Goal: Task Accomplishment & Management: Use online tool/utility

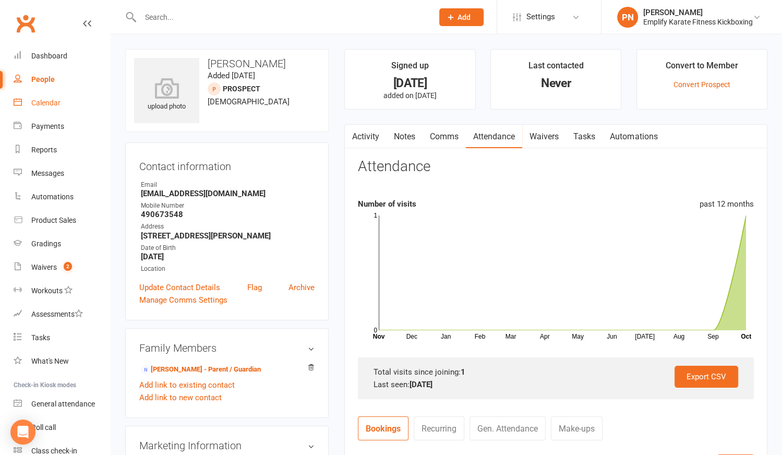
click at [43, 101] on div "Calendar" at bounding box center [45, 103] width 29 height 8
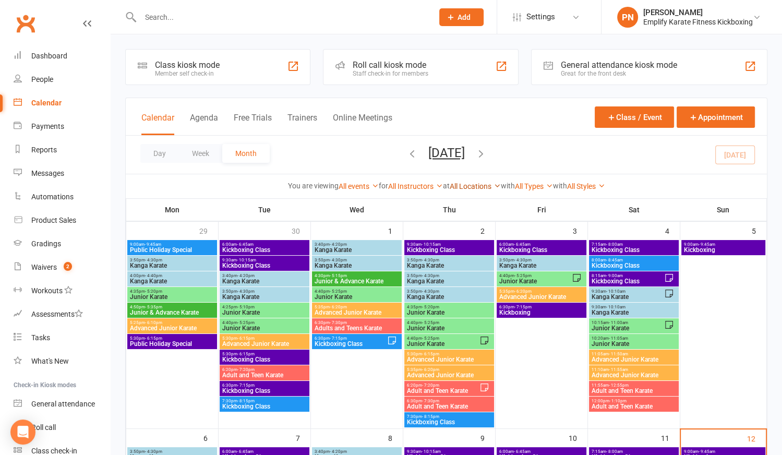
click at [473, 182] on link "All Locations" at bounding box center [475, 186] width 51 height 8
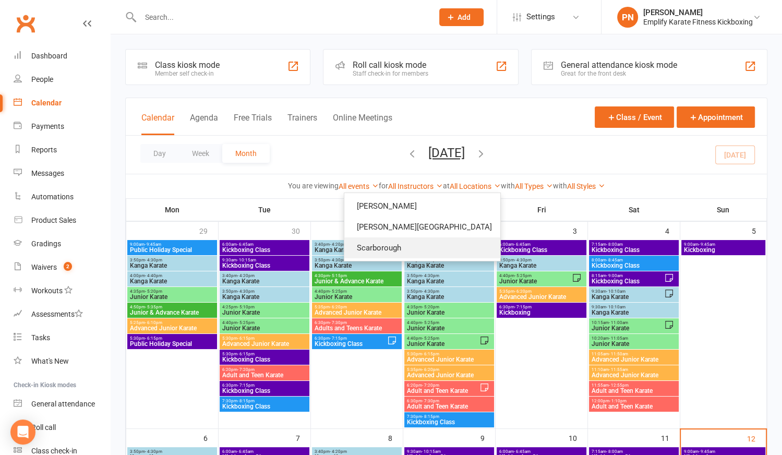
click at [453, 247] on link "Scarborough" at bounding box center [422, 247] width 156 height 21
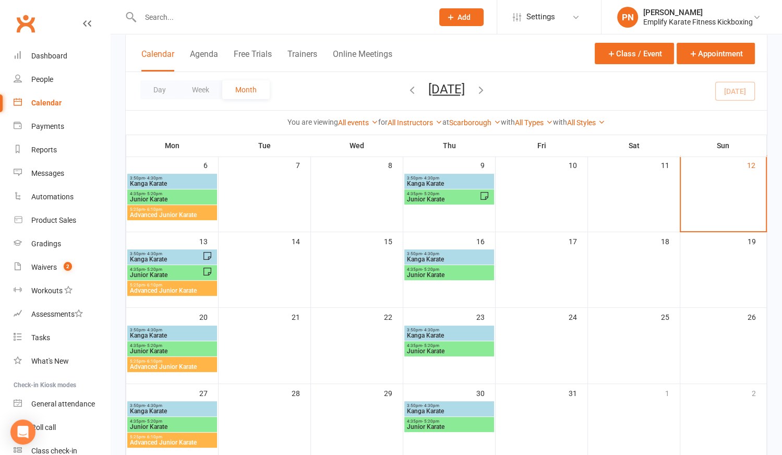
scroll to position [94, 0]
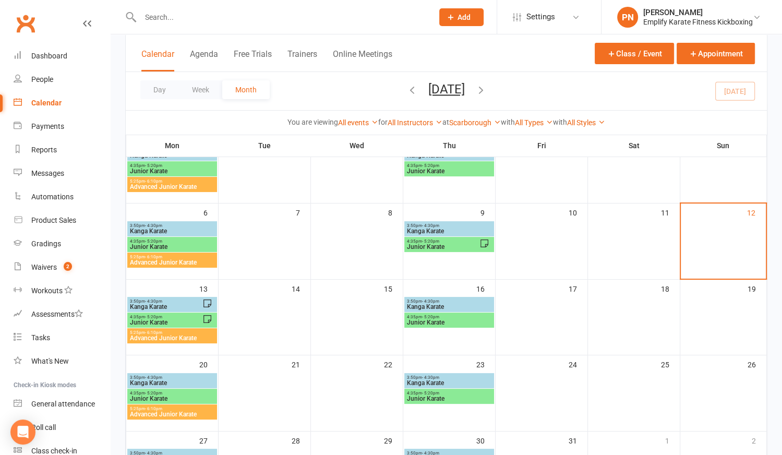
click at [167, 304] on span "Kanga Karate" at bounding box center [165, 307] width 73 height 6
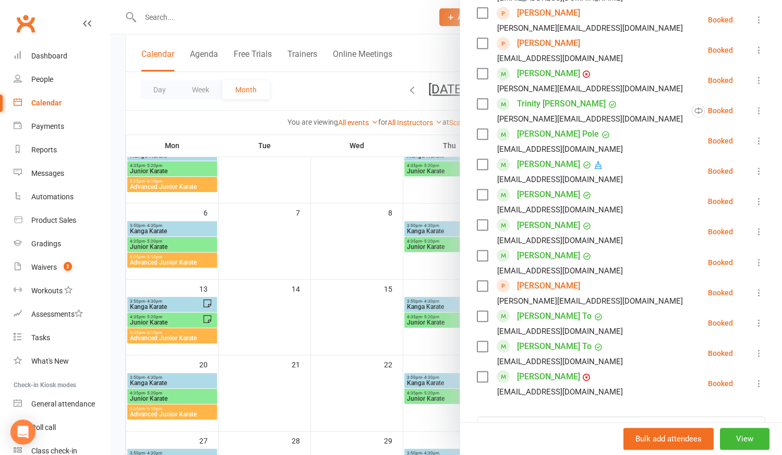
scroll to position [593, 0]
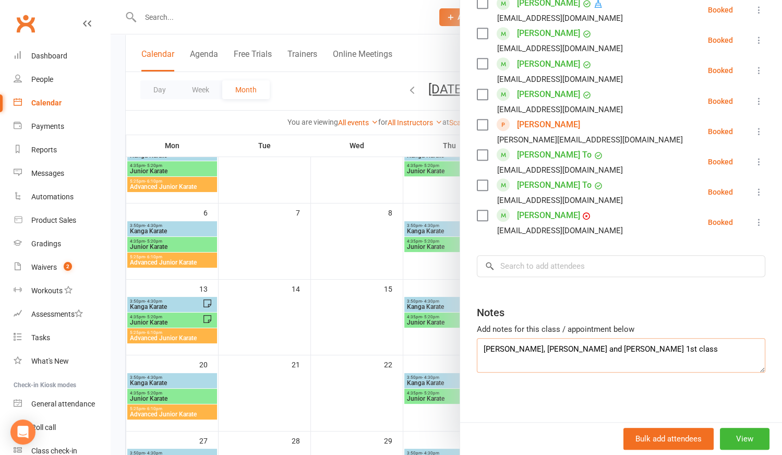
drag, startPoint x: 480, startPoint y: 347, endPoint x: 599, endPoint y: 344, distance: 119.0
click at [599, 344] on textarea "[PERSON_NAME], [PERSON_NAME] and [PERSON_NAME] 1st class" at bounding box center [621, 355] width 288 height 34
click at [426, 300] on div at bounding box center [446, 227] width 671 height 455
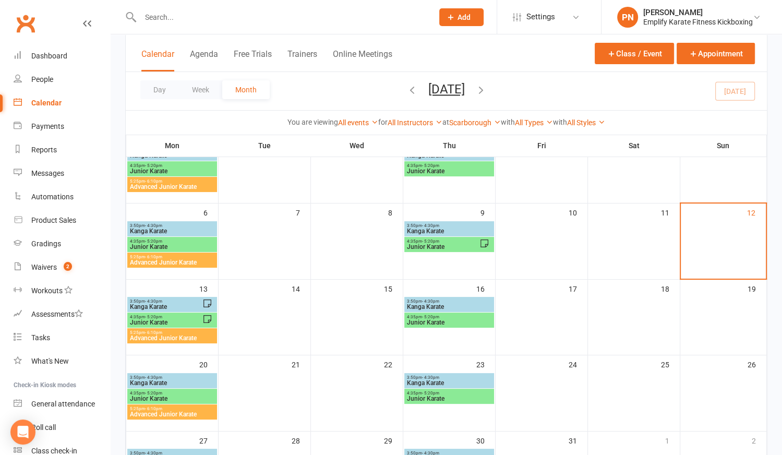
click at [432, 304] on span "Kanga Karate" at bounding box center [449, 307] width 86 height 6
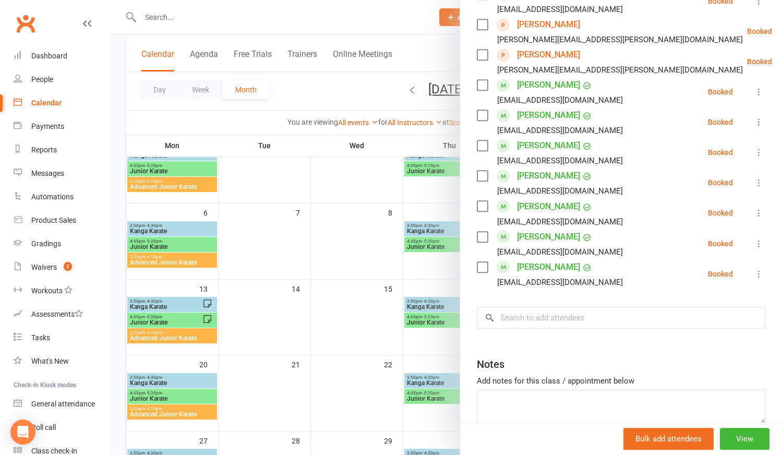
scroll to position [562, 0]
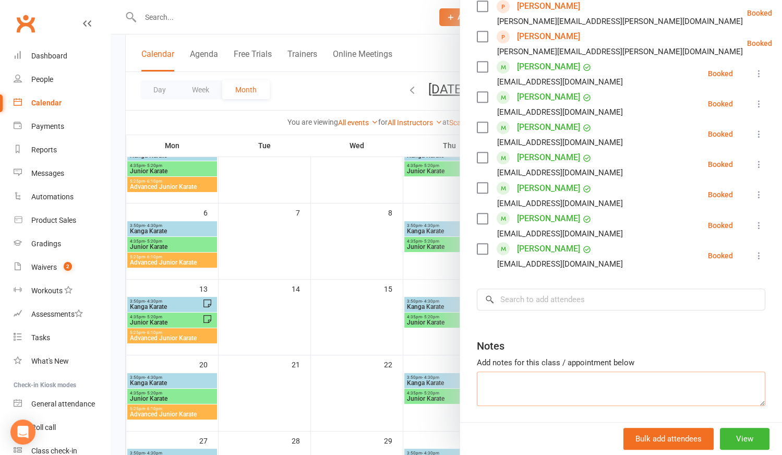
paste textarea "[PERSON_NAME], [PERSON_NAME] and [PERSON_NAME] 1st class"
drag, startPoint x: 560, startPoint y: 349, endPoint x: 562, endPoint y: 356, distance: 7.0
click at [561, 371] on textarea "[PERSON_NAME], [PERSON_NAME] and [PERSON_NAME] 1st class" at bounding box center [621, 388] width 288 height 34
type textarea "[PERSON_NAME] 1st class"
click at [524, 288] on input "search" at bounding box center [621, 299] width 288 height 22
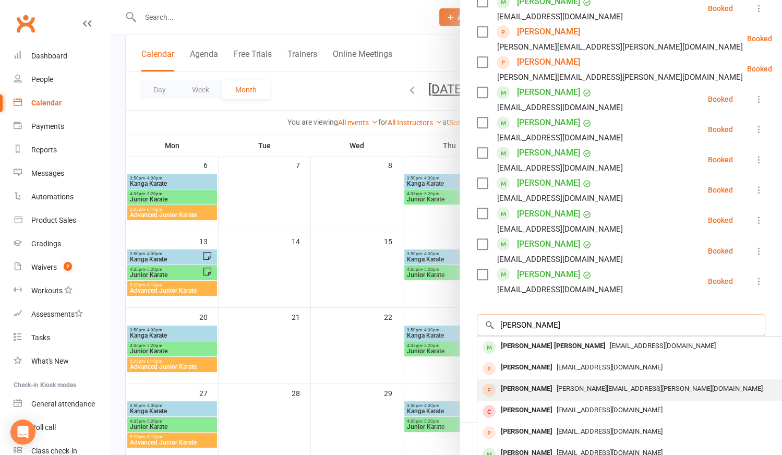
scroll to position [522, 0]
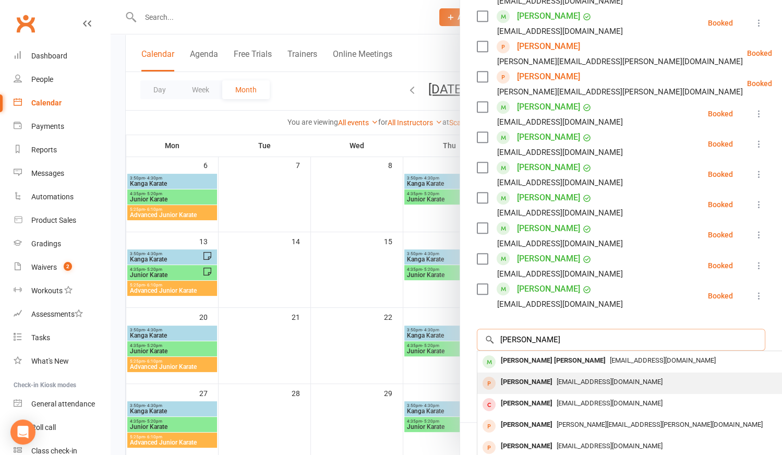
type input "[PERSON_NAME]"
click at [526, 374] on div "[PERSON_NAME]" at bounding box center [527, 381] width 60 height 15
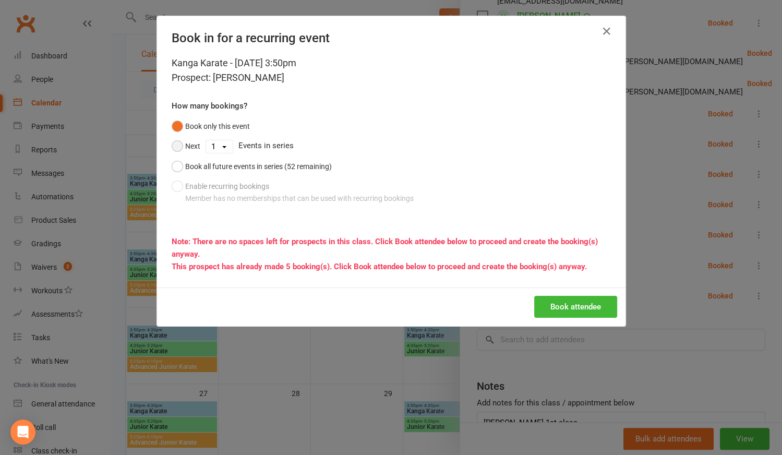
click at [174, 146] on button "Next" at bounding box center [186, 146] width 29 height 20
click at [224, 150] on select "1 2 3 4 5 6 7 8 9 10 11 12 13 14 15 16 17 18 19 20 21 22 23 24 25 26 27 28 29 3…" at bounding box center [219, 146] width 27 height 13
select select "4"
click at [206, 140] on select "1 2 3 4 5 6 7 8 9 10 11 12 13 14 15 16 17 18 19 20 21 22 23 24 25 26 27 28 29 3…" at bounding box center [219, 146] width 27 height 13
click at [582, 308] on button "Book attendee" at bounding box center [575, 307] width 83 height 22
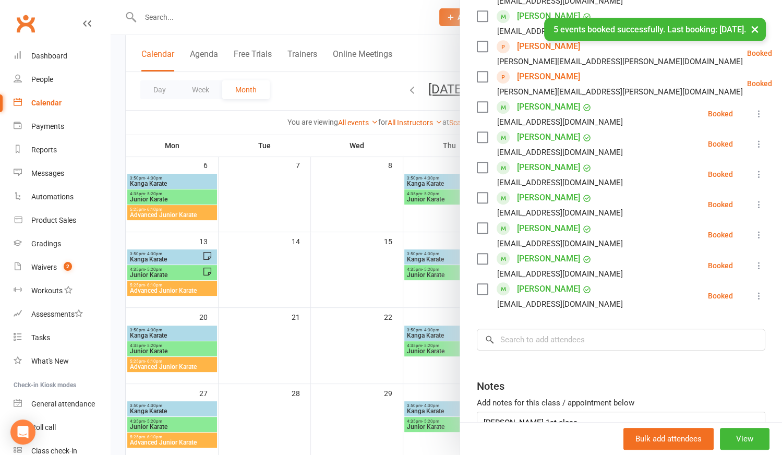
scroll to position [552, 0]
click at [156, 257] on div at bounding box center [446, 227] width 671 height 455
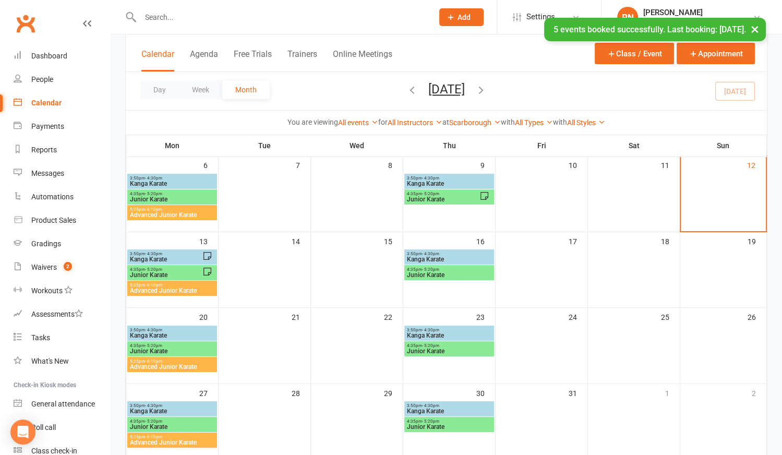
click at [161, 253] on span "3:50pm - 4:30pm" at bounding box center [165, 253] width 73 height 5
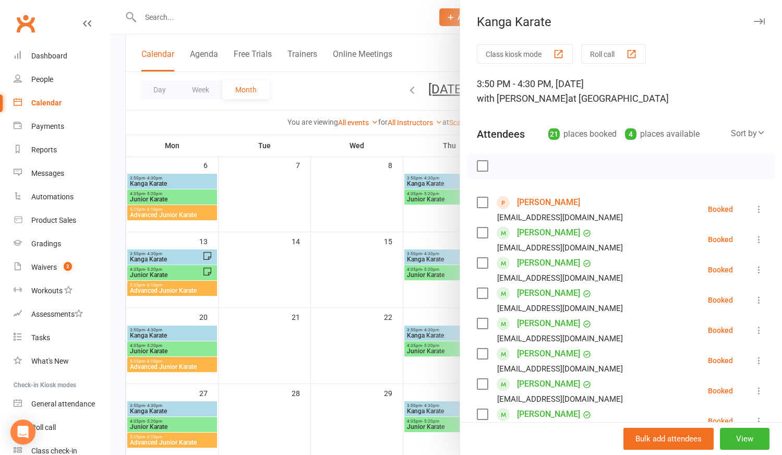
click at [754, 209] on icon at bounding box center [759, 209] width 10 height 10
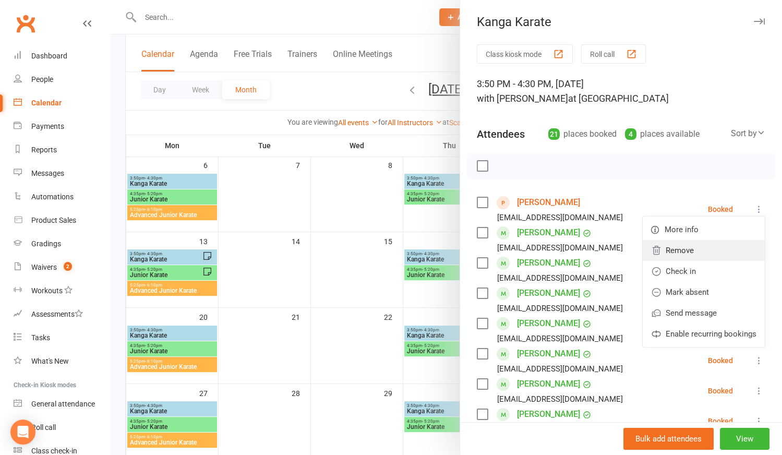
click at [671, 245] on link "Remove" at bounding box center [704, 250] width 122 height 21
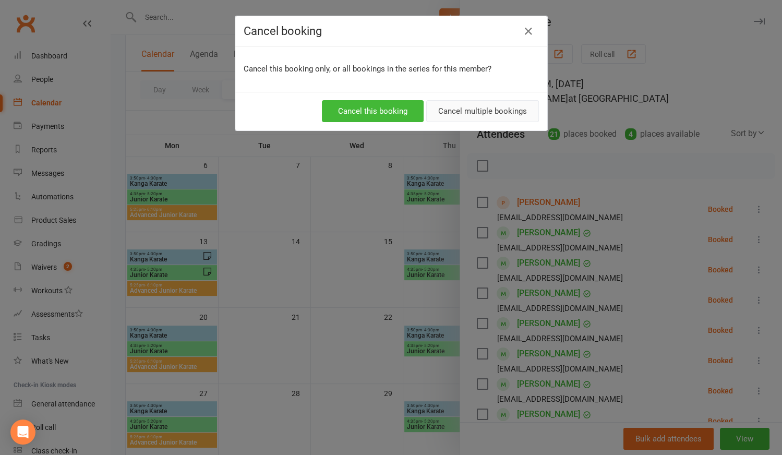
click at [467, 104] on button "Cancel multiple bookings" at bounding box center [482, 111] width 113 height 22
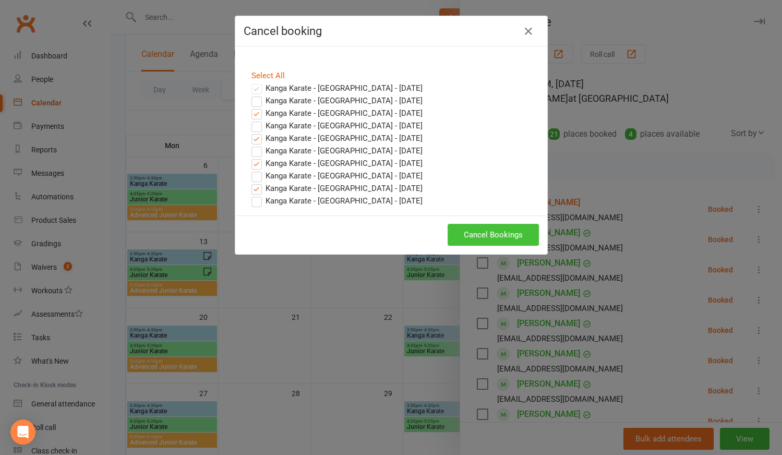
click at [465, 226] on button "Cancel Bookings" at bounding box center [493, 235] width 91 height 22
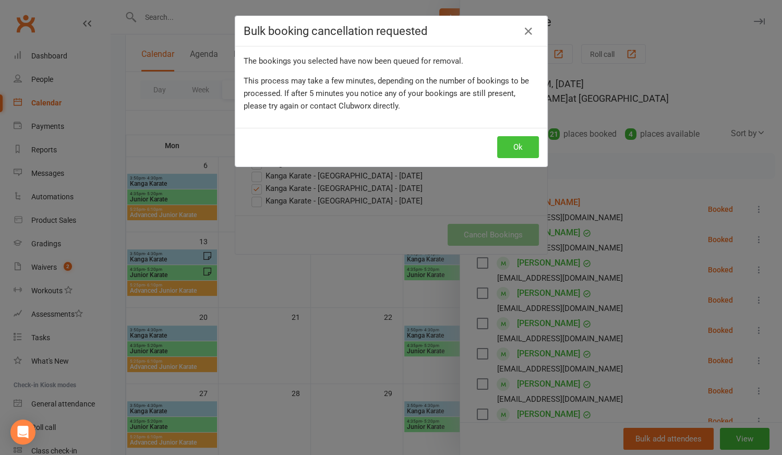
click at [526, 147] on button "Ok" at bounding box center [518, 147] width 42 height 22
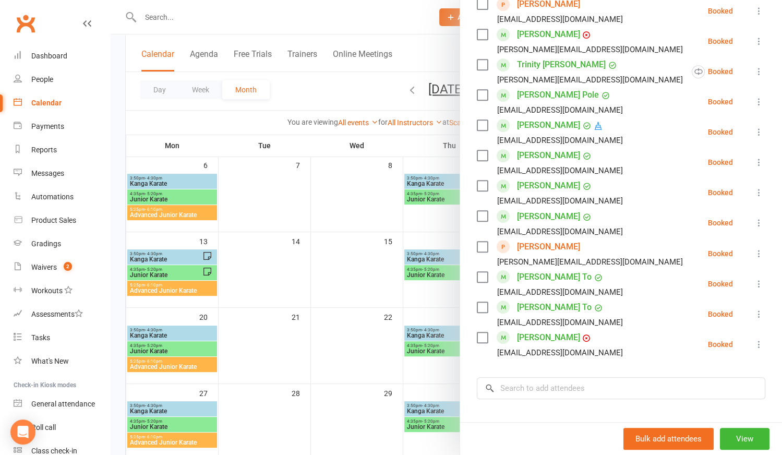
scroll to position [521, 0]
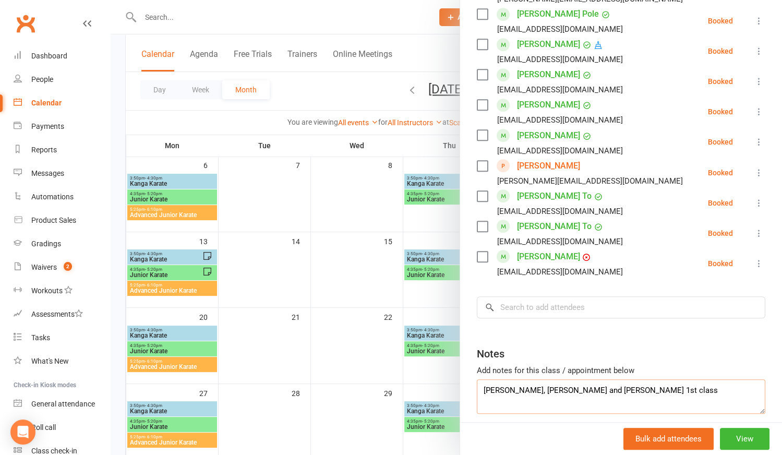
drag, startPoint x: 500, startPoint y: 388, endPoint x: 504, endPoint y: 392, distance: 5.5
click at [503, 390] on textarea "[PERSON_NAME], [PERSON_NAME] and [PERSON_NAME] 1st class" at bounding box center [621, 396] width 288 height 34
type textarea "[PERSON_NAME] and [PERSON_NAME] 1st class"
click at [349, 348] on div at bounding box center [446, 227] width 671 height 455
